Goal: Feedback & Contribution: Contribute content

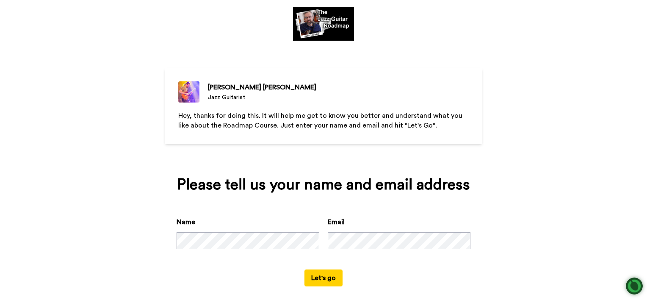
scroll to position [31, 0]
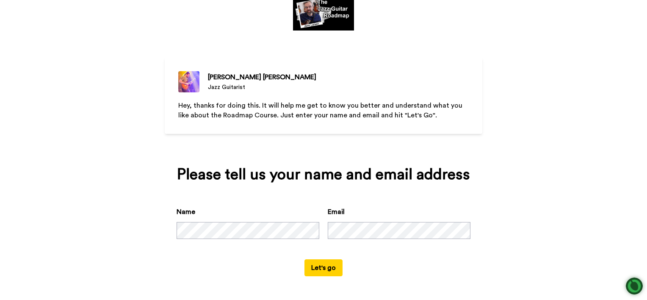
click at [320, 264] on button "Let's go" at bounding box center [324, 267] width 38 height 17
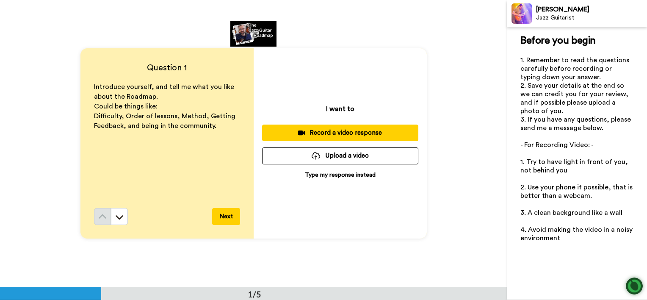
click at [335, 175] on p "Type my response instead" at bounding box center [340, 175] width 71 height 8
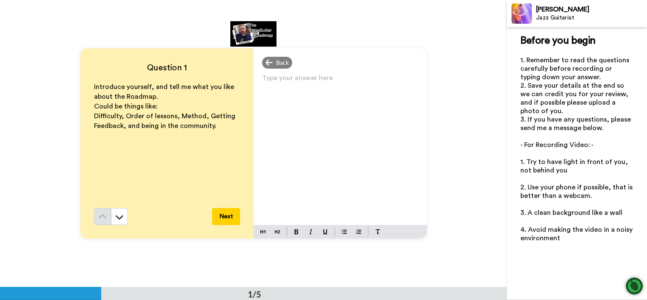
click at [261, 90] on div "Type your answer here ﻿" at bounding box center [340, 148] width 173 height 153
click at [263, 92] on div "Hi Jens," at bounding box center [340, 148] width 173 height 153
drag, startPoint x: 263, startPoint y: 92, endPoint x: 289, endPoint y: 80, distance: 28.8
click at [289, 80] on p "Hi Jens," at bounding box center [340, 81] width 156 height 12
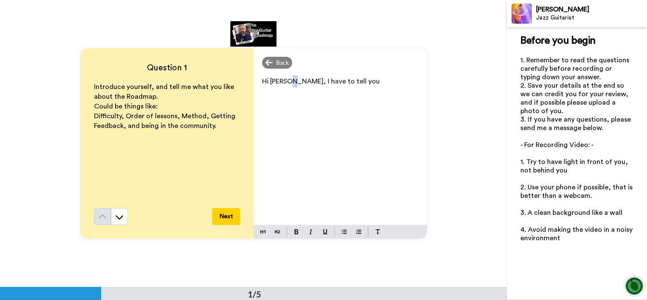
drag, startPoint x: 288, startPoint y: 84, endPoint x: 285, endPoint y: 78, distance: 6.6
click at [285, 78] on span "Hi Jens, I have to tell you" at bounding box center [321, 81] width 118 height 7
click at [285, 81] on span "Hi Jens,I have to tell you" at bounding box center [321, 81] width 118 height 7
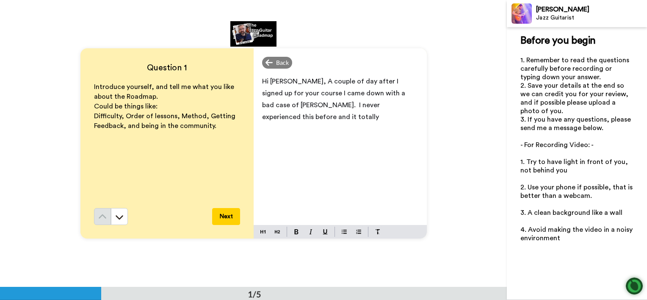
click at [290, 93] on span "Hi Jens, A couple of day after I signed up for your course I came down with a b…" at bounding box center [334, 99] width 145 height 42
drag, startPoint x: 290, startPoint y: 93, endPoint x: 288, endPoint y: 103, distance: 9.8
click at [288, 103] on span "Hi Jens, A couple of day after I signed up for your course I came down with a b…" at bounding box center [334, 99] width 145 height 42
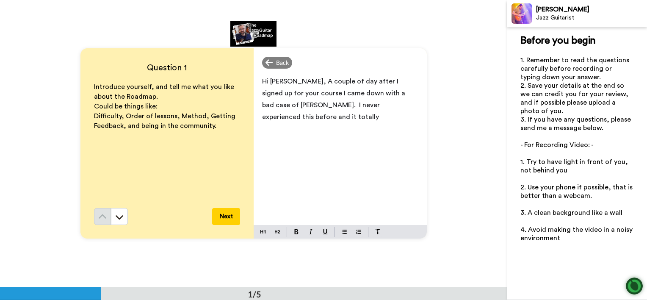
click at [288, 103] on span "Hi Jens, A couple of day after I signed up for your course I came down with a b…" at bounding box center [334, 99] width 145 height 42
click at [403, 103] on p "Hi Jens, A couple of day after I signed up for your course I came down with a b…" at bounding box center [340, 98] width 156 height 47
click at [399, 108] on p "Hi Jens, A couple of day after I signed up for your course I came down with a b…" at bounding box center [340, 98] width 156 height 47
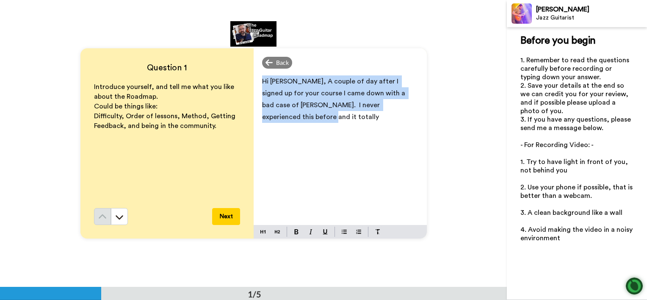
click at [399, 108] on p "Hi Jens, A couple of day after I signed up for your course I came down with a b…" at bounding box center [340, 98] width 156 height 47
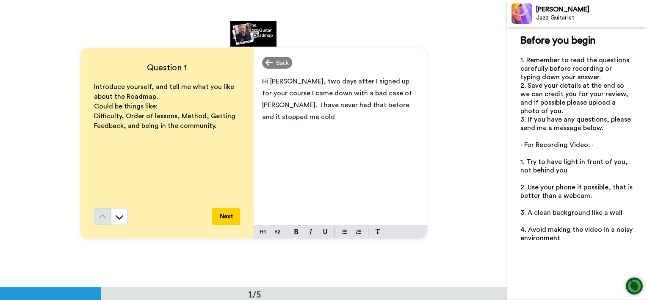
click at [392, 114] on div "Hi Jens, two days after I signed up for your course I came down with a bad case…" at bounding box center [340, 148] width 173 height 153
click at [392, 114] on p "Hi Jens, two days after I signed up for your course I came down with a bad case…" at bounding box center [340, 98] width 156 height 47
drag, startPoint x: 347, startPoint y: 169, endPoint x: 329, endPoint y: 151, distance: 25.2
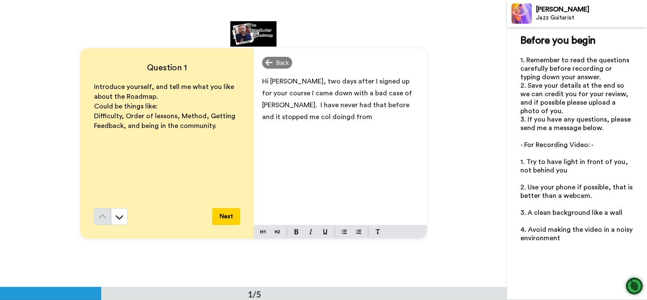
click at [329, 151] on div "Hi Jens, two days after I signed up for your course I came down with a bad case…" at bounding box center [340, 148] width 173 height 153
click at [390, 96] on span "Hi Jens, two days after I signed up for your course I came down with a bad case…" at bounding box center [338, 99] width 152 height 42
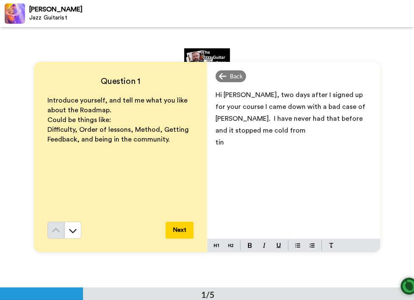
click at [392, 135] on div "Question 1 Introduce yourself, and tell me what you like about the Roadmap. Cou…" at bounding box center [207, 157] width 414 height 260
click at [223, 136] on p "tin" at bounding box center [294, 142] width 156 height 12
click at [216, 136] on p "﻿" at bounding box center [294, 142] width 156 height 12
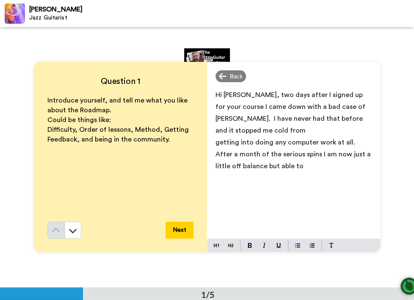
click at [139, 44] on div "Question 1 Introduce yourself, and tell me what you like about the Roadmap. Cou…" at bounding box center [207, 157] width 414 height 260
drag, startPoint x: 294, startPoint y: 155, endPoint x: 288, endPoint y: 157, distance: 6.5
click at [288, 157] on p "getting into doing any computer work at all. After a month of the serious spins…" at bounding box center [294, 154] width 156 height 36
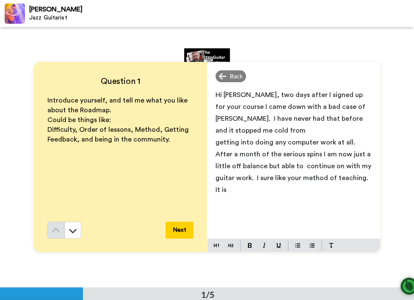
click at [259, 150] on p "getting into doing any computer work at all. After a month of the serious spins…" at bounding box center [294, 165] width 156 height 59
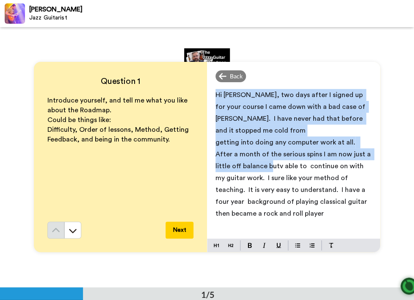
drag, startPoint x: 254, startPoint y: 153, endPoint x: 21, endPoint y: 93, distance: 240.8
click at [21, 93] on div "Question 1 Introduce yourself, and tell me what you like about the Roadmap. Cou…" at bounding box center [207, 157] width 414 height 260
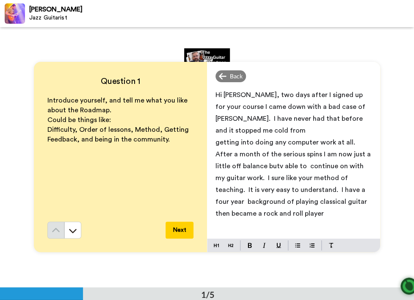
click at [115, 227] on div "Next" at bounding box center [120, 230] width 146 height 17
drag, startPoint x: 115, startPoint y: 227, endPoint x: 310, endPoint y: 196, distance: 197.4
click at [313, 195] on div "Question 1 Introduce yourself, and tell me what you like about the Roadmap. Cou…" at bounding box center [207, 157] width 347 height 190
click at [312, 223] on div "Hi Jens, two days after I signed up for your course I came down with a bad case…" at bounding box center [293, 162] width 173 height 153
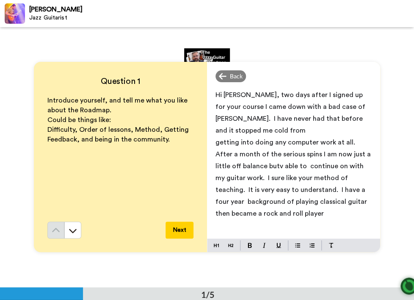
click at [312, 223] on div "Hi Jens, two days after I signed up for your course I came down with a bad case…" at bounding box center [293, 162] width 173 height 153
click at [317, 223] on div "Hi Jens, two days after I signed up for your course I came down with a bad case…" at bounding box center [293, 162] width 173 height 153
click at [319, 225] on div "Hi Jens, two days after I signed up for your course I came down with a bad case…" at bounding box center [293, 162] width 173 height 153
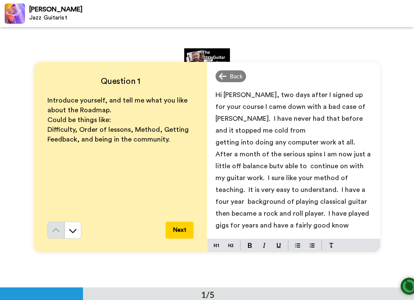
click at [319, 225] on div "Hi Jens, two days after I signed up for your course I came down with a bad case…" at bounding box center [293, 162] width 173 height 153
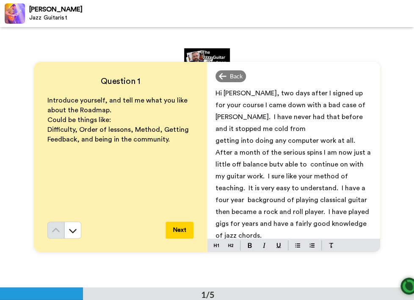
click at [318, 230] on p "getting into doing any computer work at all. After a month of the serious spins…" at bounding box center [294, 188] width 156 height 107
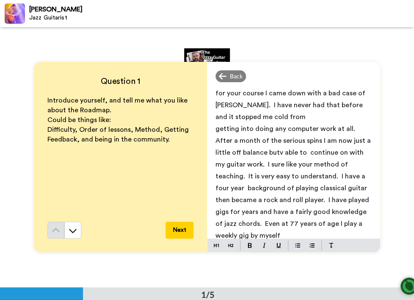
click at [319, 230] on p "getting into doing any computer work at all. After a month of the serious spins…" at bounding box center [294, 182] width 156 height 119
click at [322, 230] on p "getting into doing any computer work at all. After a month of the serious spins…" at bounding box center [294, 182] width 156 height 119
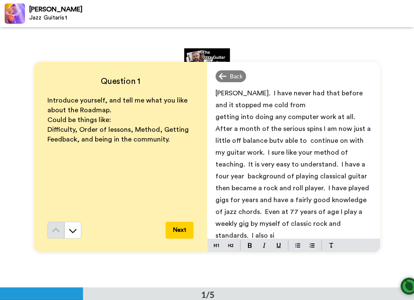
click at [322, 230] on p "getting into doing any computer work at all. After a month of the serious spins…" at bounding box center [294, 176] width 156 height 130
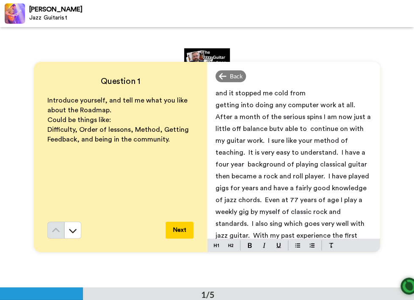
click at [324, 232] on span "getting into doing any computer work at all. After a month of the serious spins…" at bounding box center [294, 170] width 157 height 137
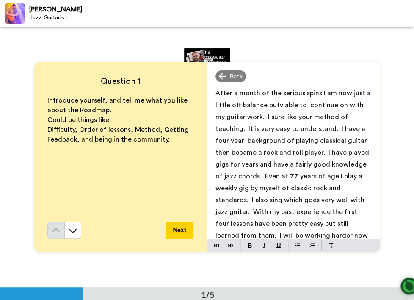
scroll to position [73, 0]
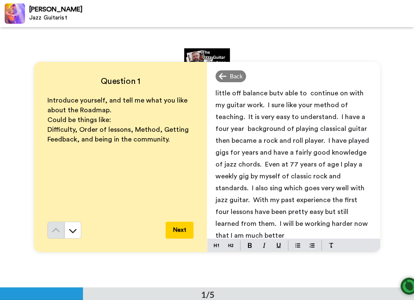
click at [361, 262] on div "Question 1 Introduce yourself, and tell me what you like about the Roadmap. Cou…" at bounding box center [207, 157] width 414 height 260
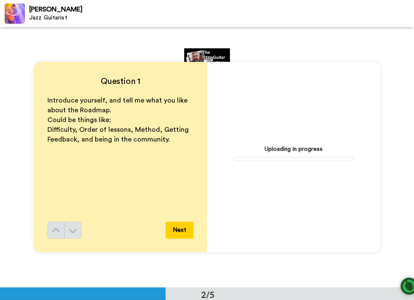
scroll to position [227, 0]
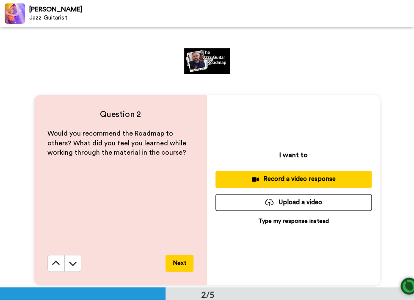
click at [268, 221] on p "Type my response instead" at bounding box center [293, 221] width 71 height 8
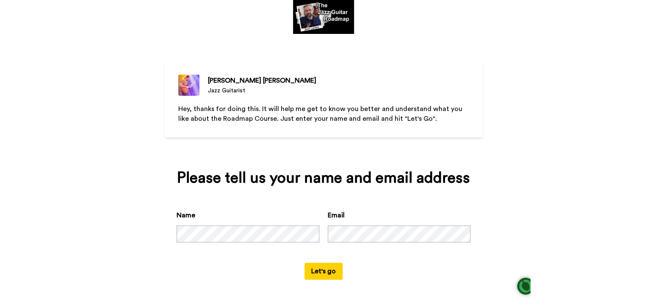
scroll to position [31, 0]
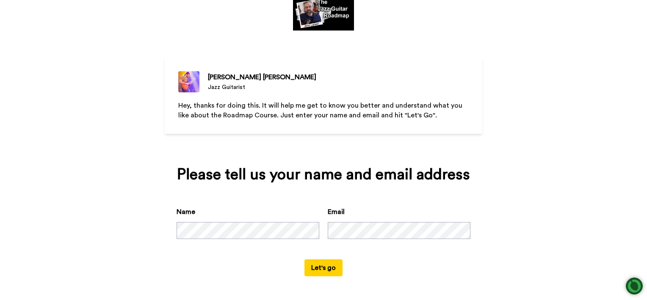
click at [324, 271] on button "Let's go" at bounding box center [324, 267] width 38 height 17
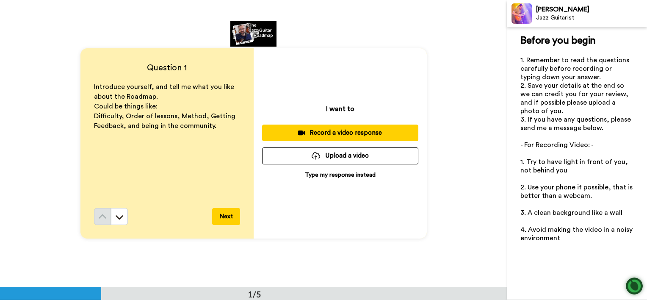
click at [346, 131] on div "Record a video response" at bounding box center [340, 132] width 143 height 9
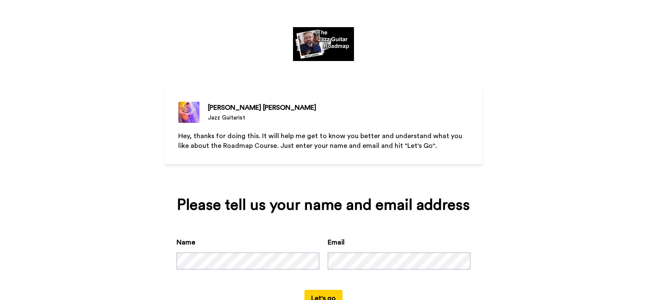
scroll to position [31, 0]
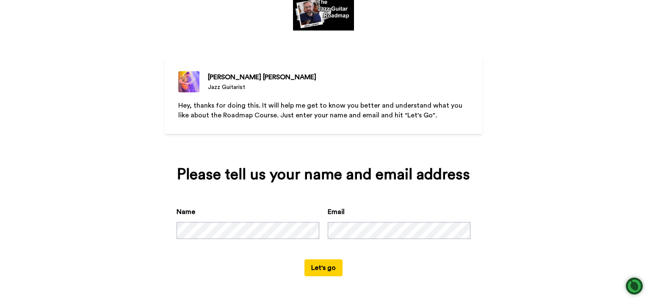
click at [322, 268] on button "Let's go" at bounding box center [324, 267] width 38 height 17
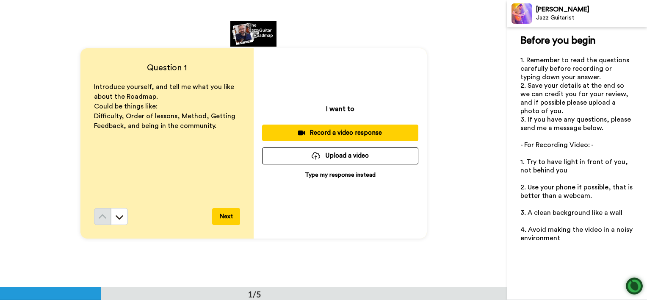
click at [343, 130] on div "Record a video response" at bounding box center [340, 132] width 143 height 9
click at [227, 216] on button "Next" at bounding box center [226, 216] width 28 height 17
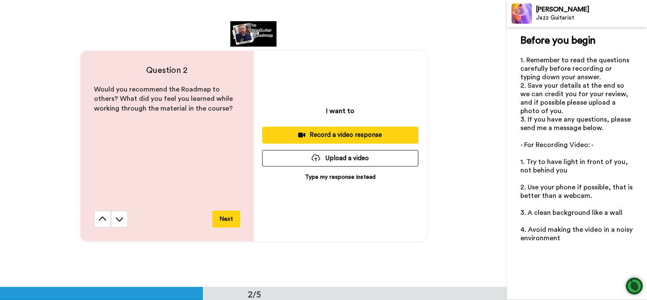
scroll to position [287, 0]
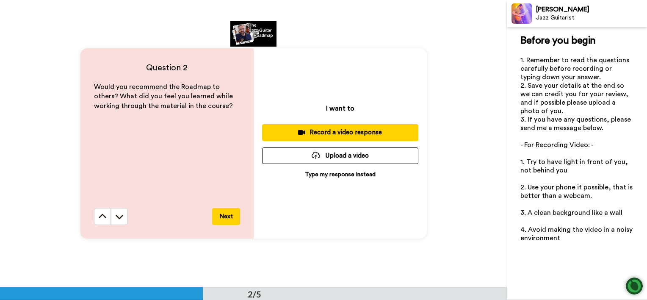
click at [331, 130] on div "Record a video response" at bounding box center [340, 132] width 143 height 9
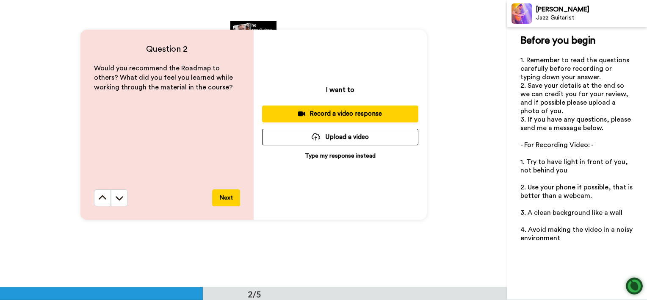
scroll to position [339, 0]
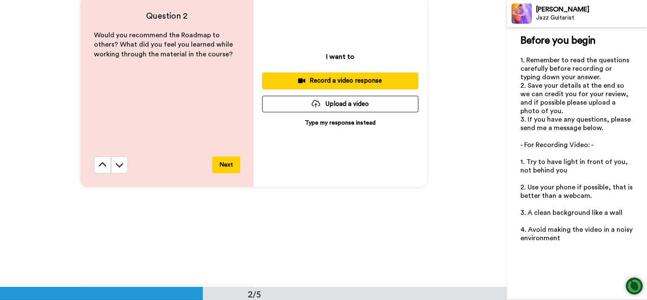
drag, startPoint x: 337, startPoint y: 102, endPoint x: 339, endPoint y: 106, distance: 4.6
click at [339, 106] on button "Upload a video" at bounding box center [340, 104] width 156 height 17
